Goal: Transaction & Acquisition: Purchase product/service

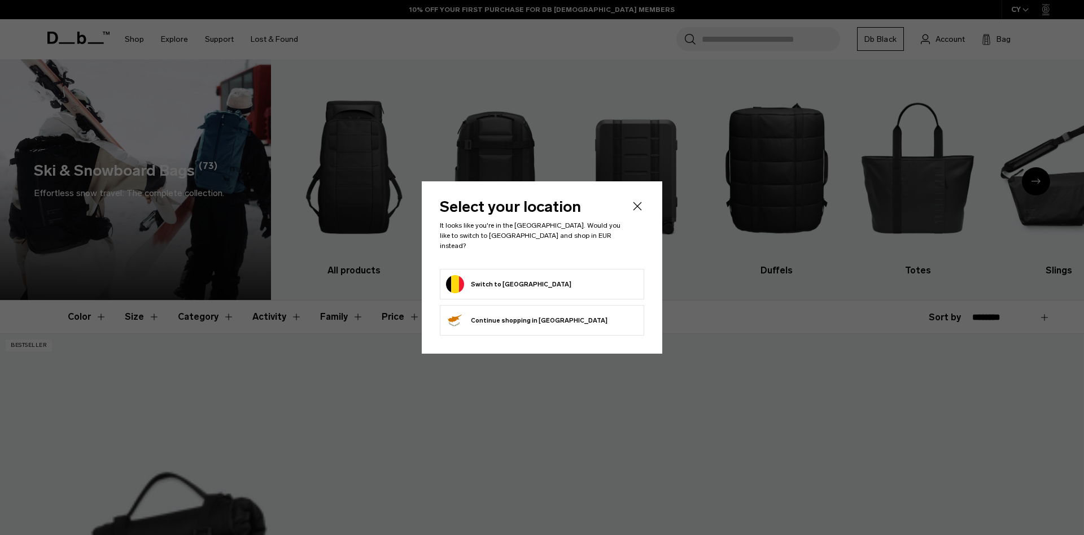
click at [640, 210] on icon "Close" at bounding box center [637, 206] width 8 height 8
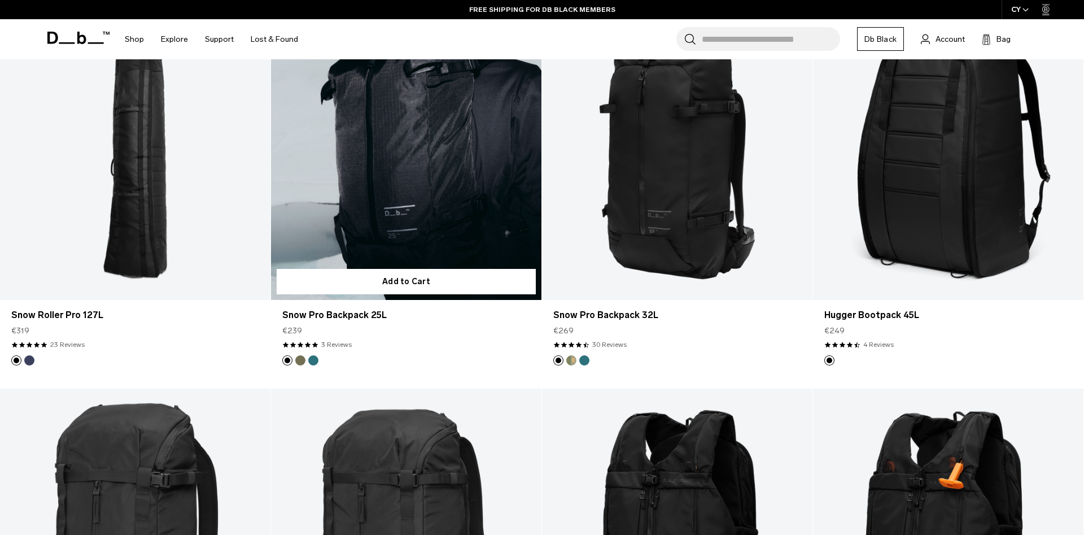
scroll to position [272, 0]
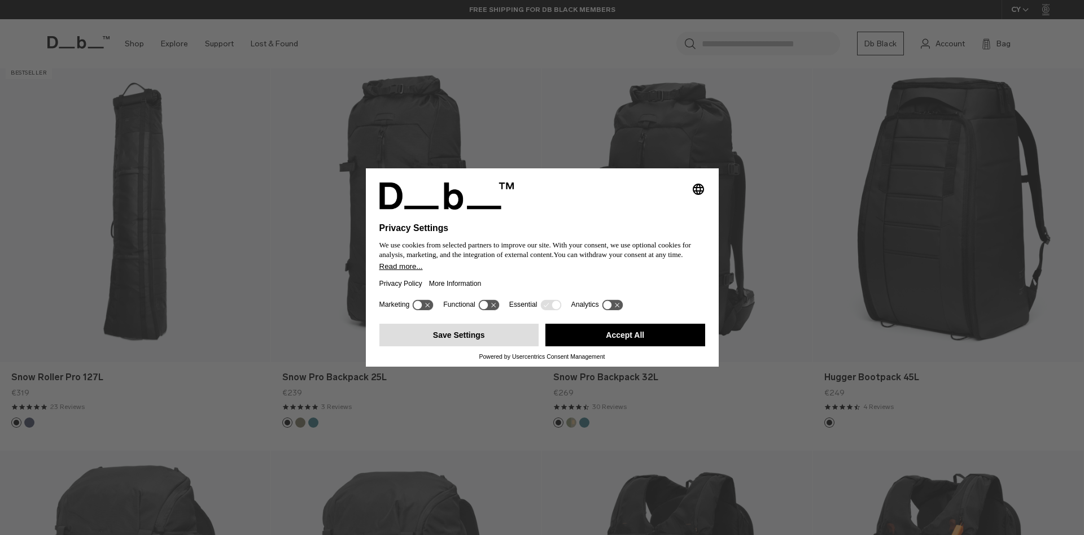
click at [482, 331] on button "Save Settings" at bounding box center [459, 334] width 160 height 23
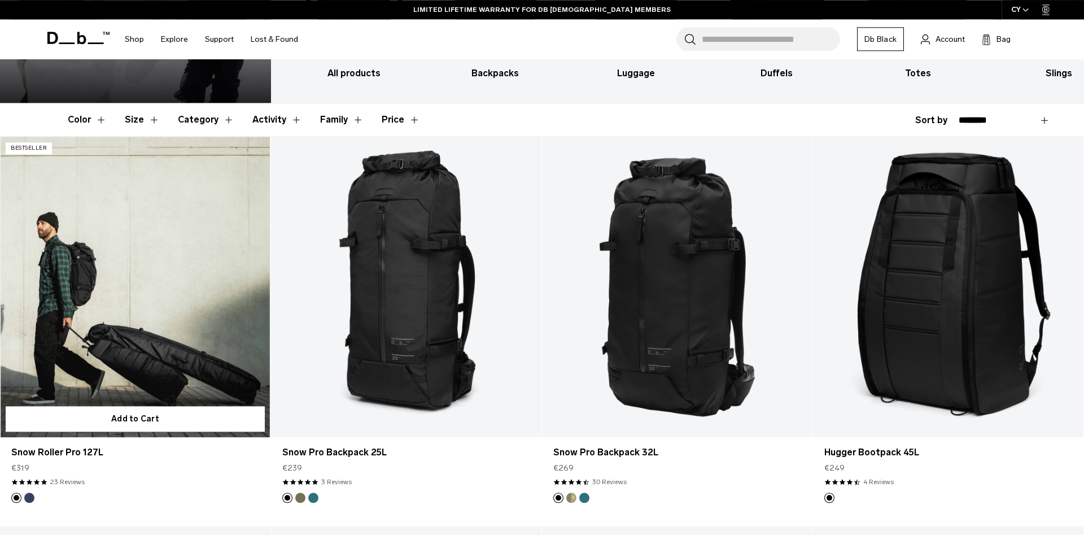
scroll to position [292, 0]
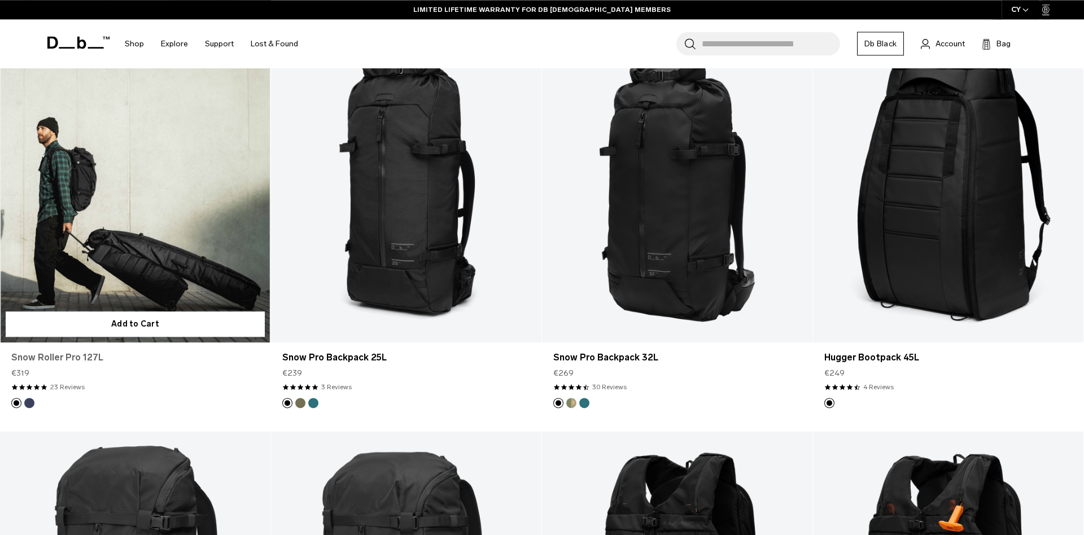
click at [63, 356] on link "Snow Roller Pro 127L" at bounding box center [135, 358] width 248 height 14
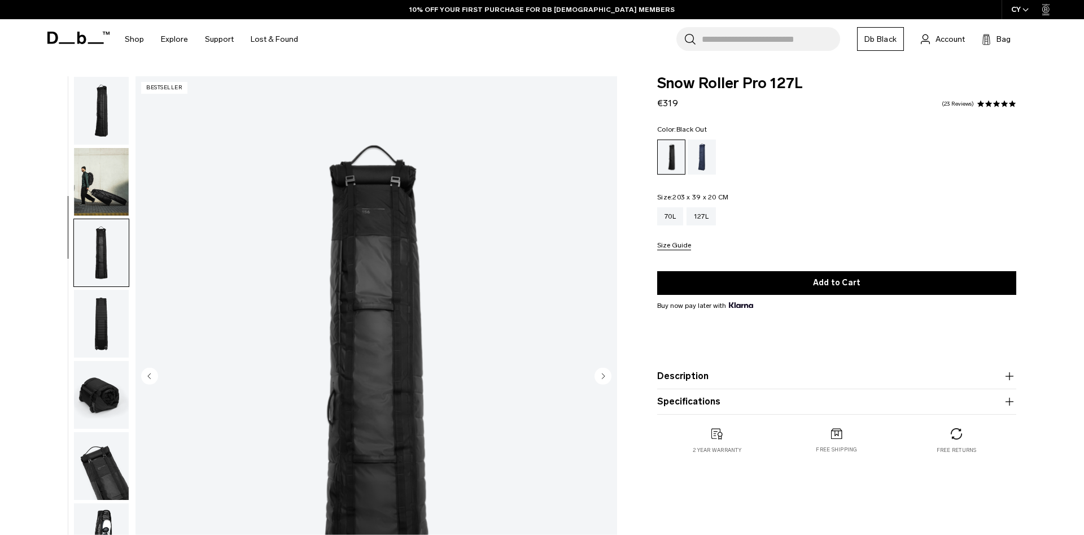
click at [108, 432] on img "button" at bounding box center [101, 466] width 55 height 68
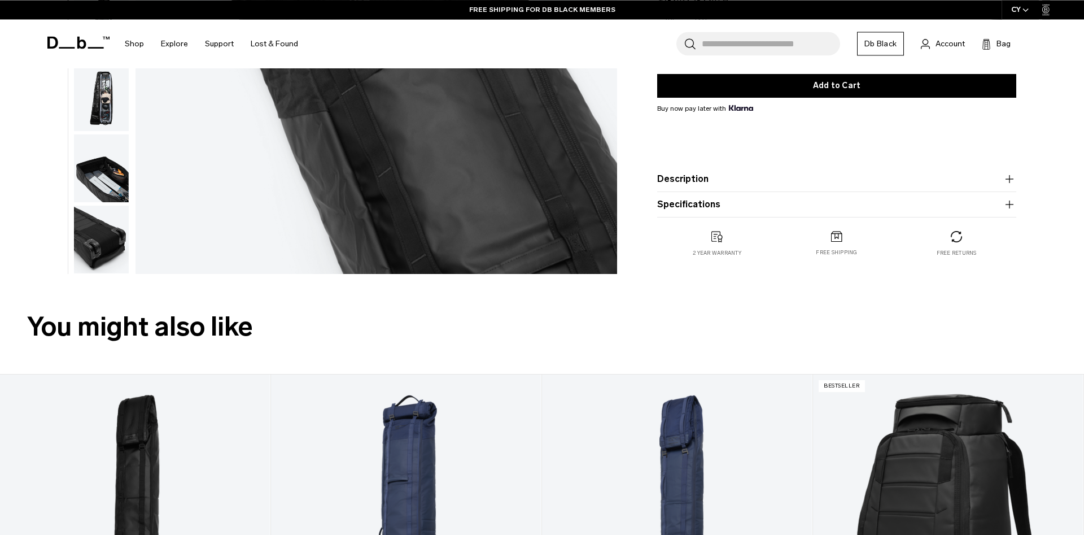
scroll to position [404, 0]
click at [95, 188] on img "button" at bounding box center [101, 168] width 55 height 68
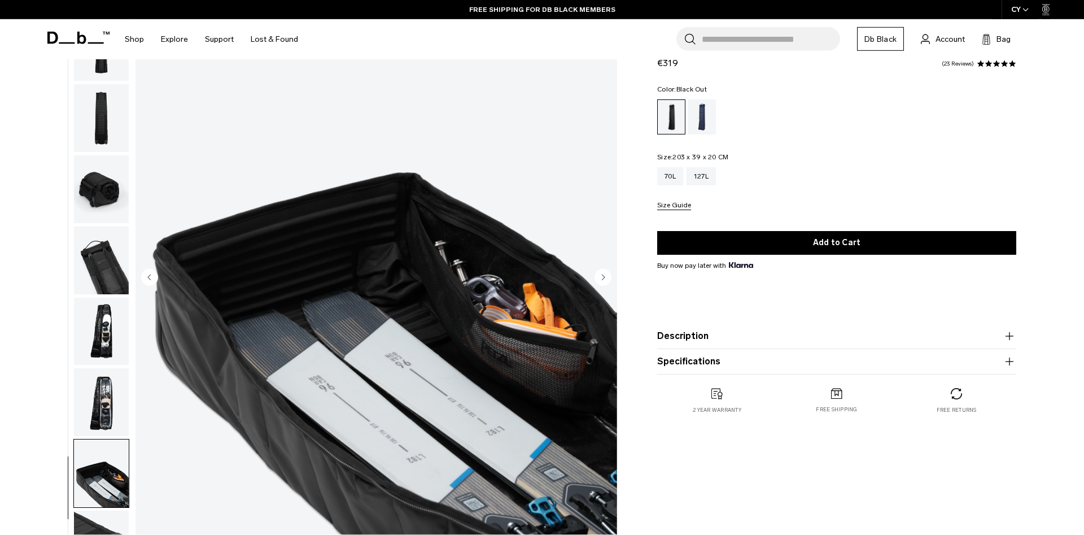
scroll to position [0, 0]
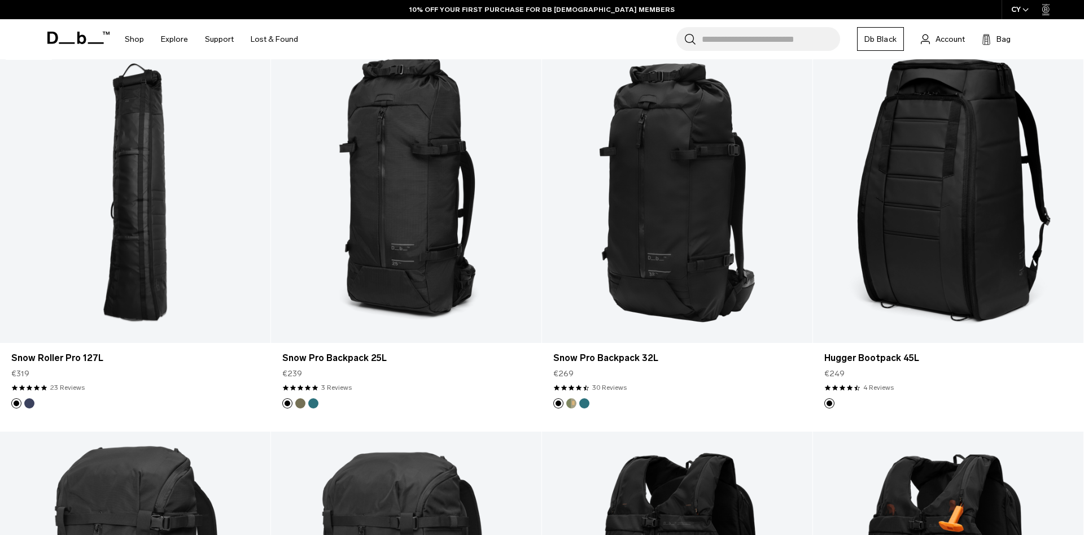
scroll to position [291, 0]
